Goal: Information Seeking & Learning: Find specific fact

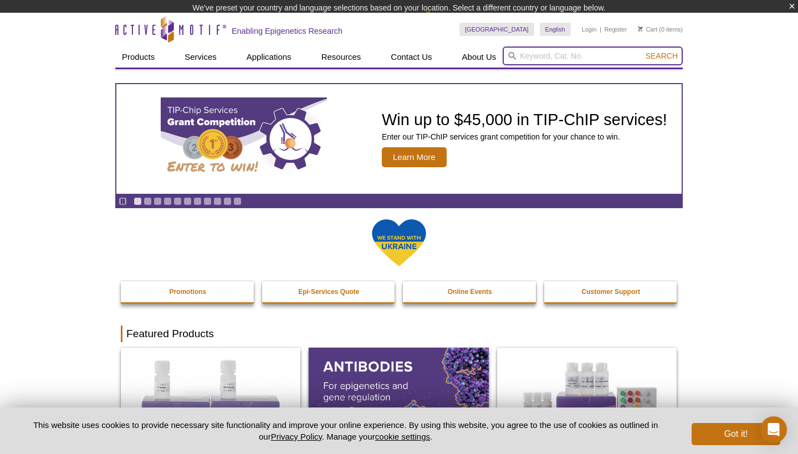
click at [530, 56] on input "search" at bounding box center [593, 56] width 180 height 19
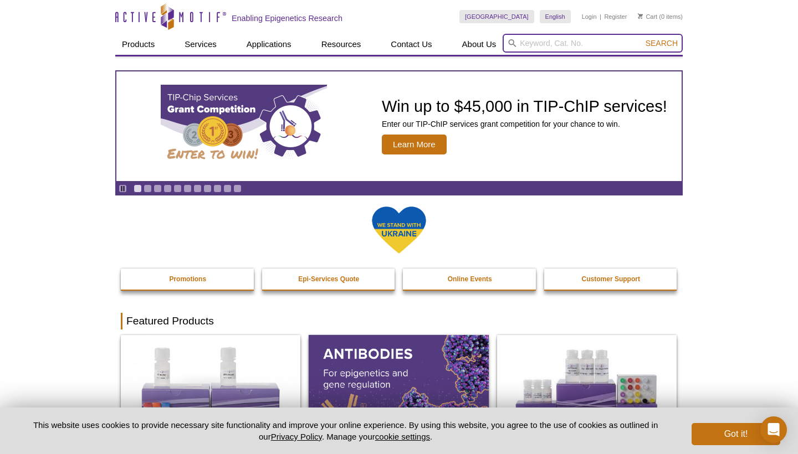
paste input "81286"
type input "81286"
click at [662, 43] on button "Search" at bounding box center [661, 43] width 39 height 10
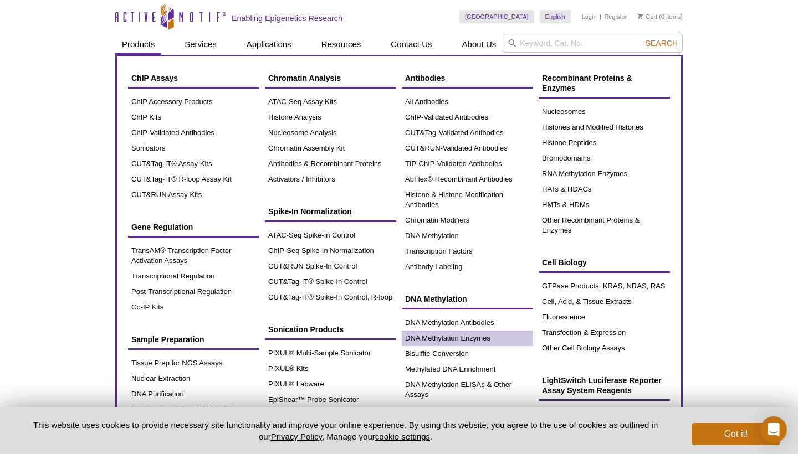
click at [433, 342] on link "DNA Methylation Enzymes" at bounding box center [467, 339] width 131 height 16
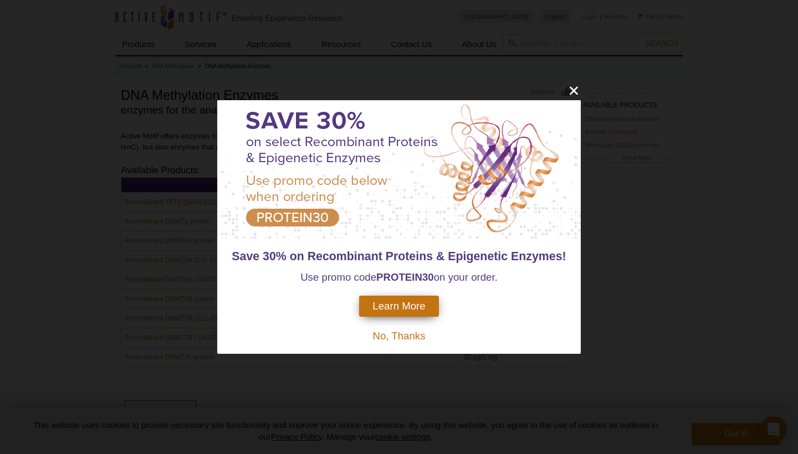
click at [572, 90] on icon "close" at bounding box center [574, 90] width 8 height 8
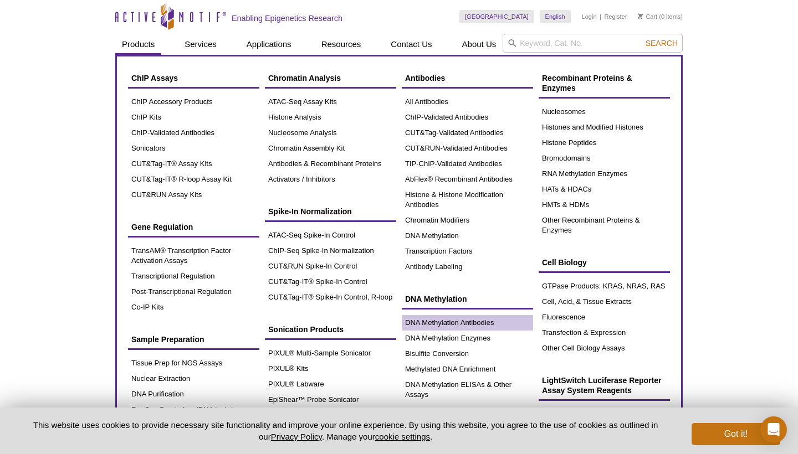
click at [473, 326] on link "DNA Methylation Antibodies" at bounding box center [467, 323] width 131 height 16
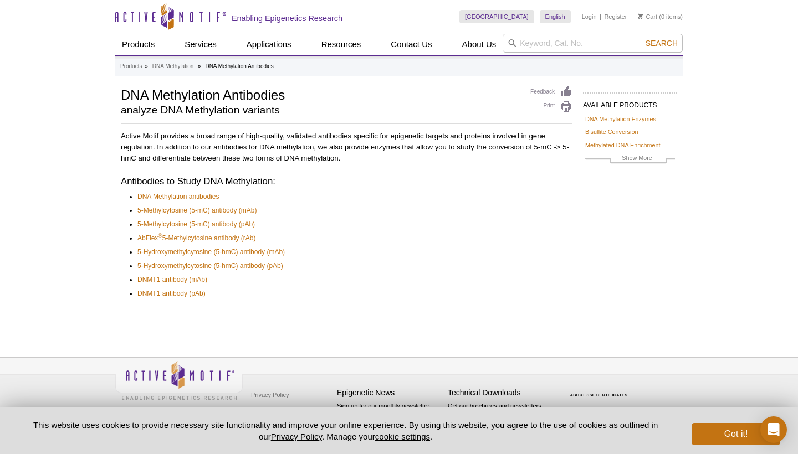
click at [227, 262] on link "5-Hydroxymethylcytosine (5-hmC) antibody (pAb)" at bounding box center [210, 265] width 146 height 11
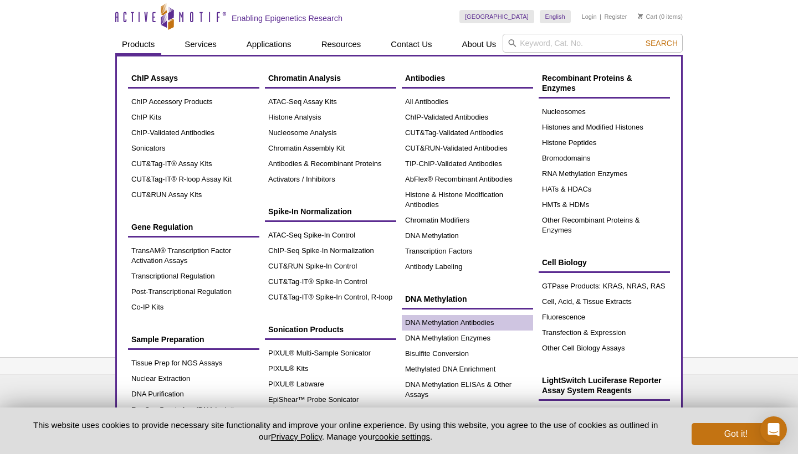
click at [460, 326] on link "DNA Methylation Antibodies" at bounding box center [467, 323] width 131 height 16
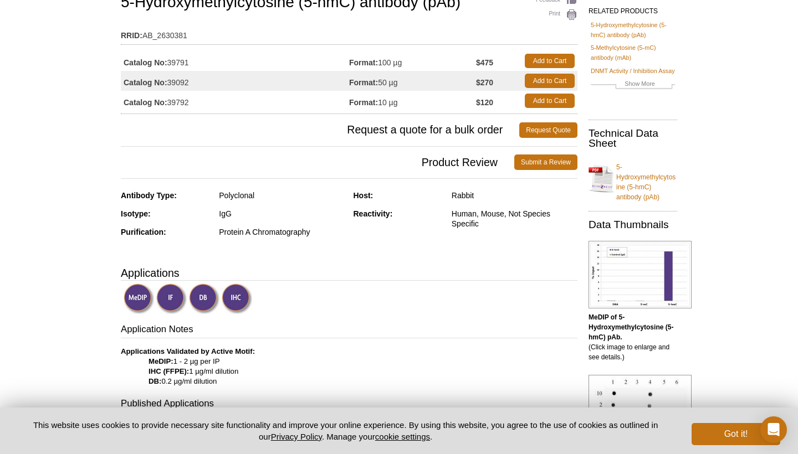
scroll to position [7, 0]
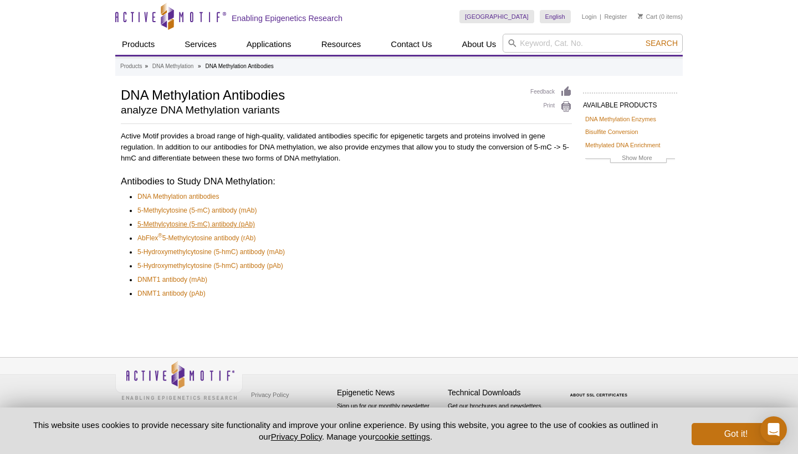
click at [222, 224] on link "5-Methylcytosine (5-mC) antibody (pAb)" at bounding box center [195, 224] width 117 height 11
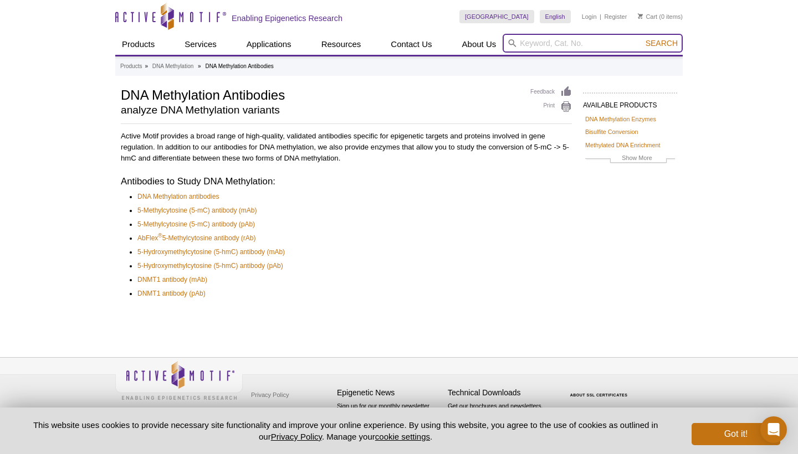
click at [564, 43] on input "search" at bounding box center [593, 43] width 180 height 19
type input "tet2"
click at [662, 43] on button "Search" at bounding box center [661, 43] width 39 height 10
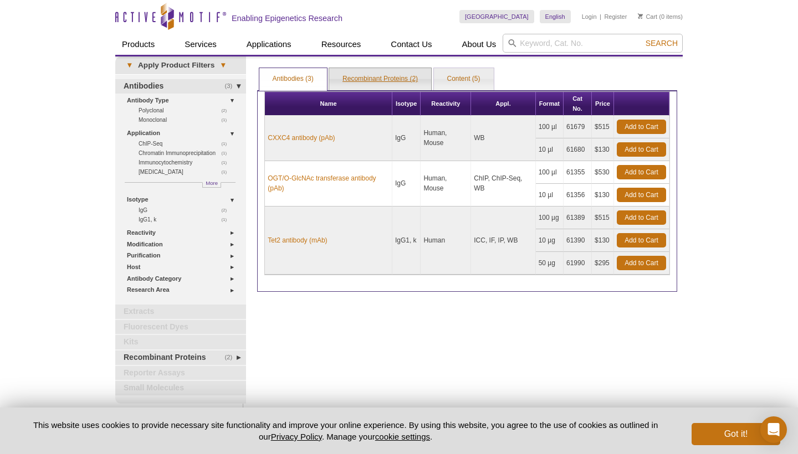
click at [387, 81] on link "Recombinant Proteins (2)" at bounding box center [380, 79] width 102 height 22
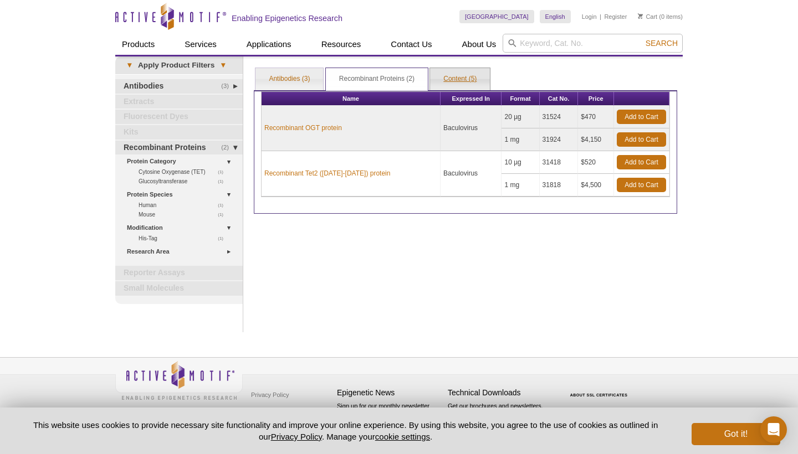
click at [448, 76] on link "Content (5)" at bounding box center [460, 79] width 60 height 22
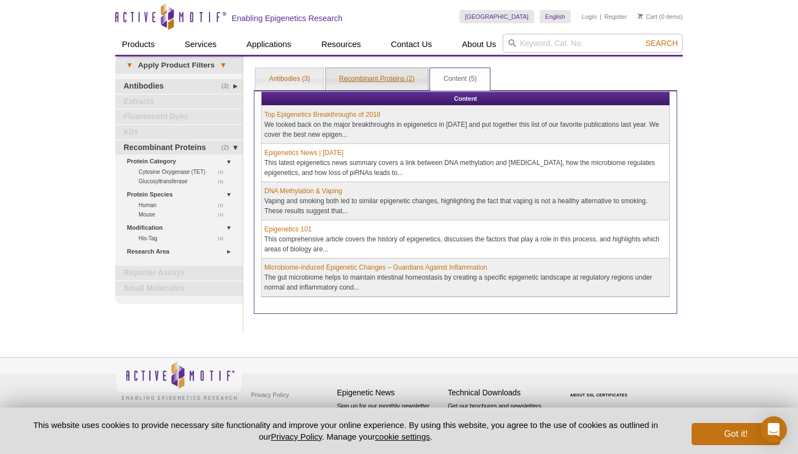
click at [387, 83] on link "Recombinant Proteins (2)" at bounding box center [377, 79] width 102 height 22
